Goal: Navigation & Orientation: Find specific page/section

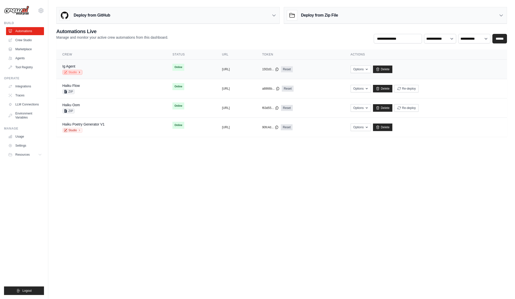
click at [78, 72] on icon at bounding box center [79, 72] width 3 height 3
click at [169, 170] on body "[EMAIL_ADDRESS][DOMAIN_NAME] CrewAI Internal Org Vini Org ✓ CrewAI Demo Account…" at bounding box center [257, 149] width 515 height 299
